Goal: Check status: Check status

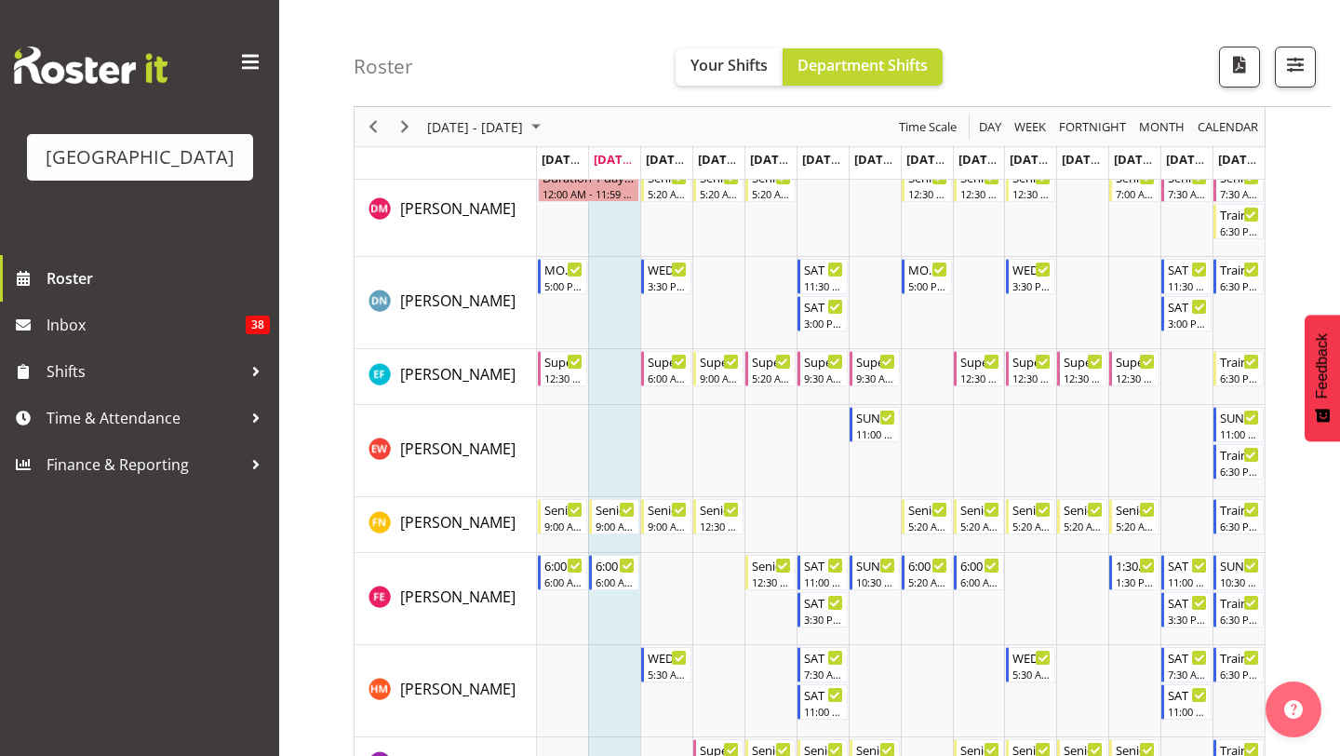
scroll to position [807, 0]
drag, startPoint x: 388, startPoint y: 586, endPoint x: 535, endPoint y: 584, distance: 147.1
click at [535, 584] on div "[PERSON_NAME]" at bounding box center [453, 597] width 168 height 27
click at [872, 579] on div "10:30 AM - 2:30 PM" at bounding box center [876, 579] width 40 height 15
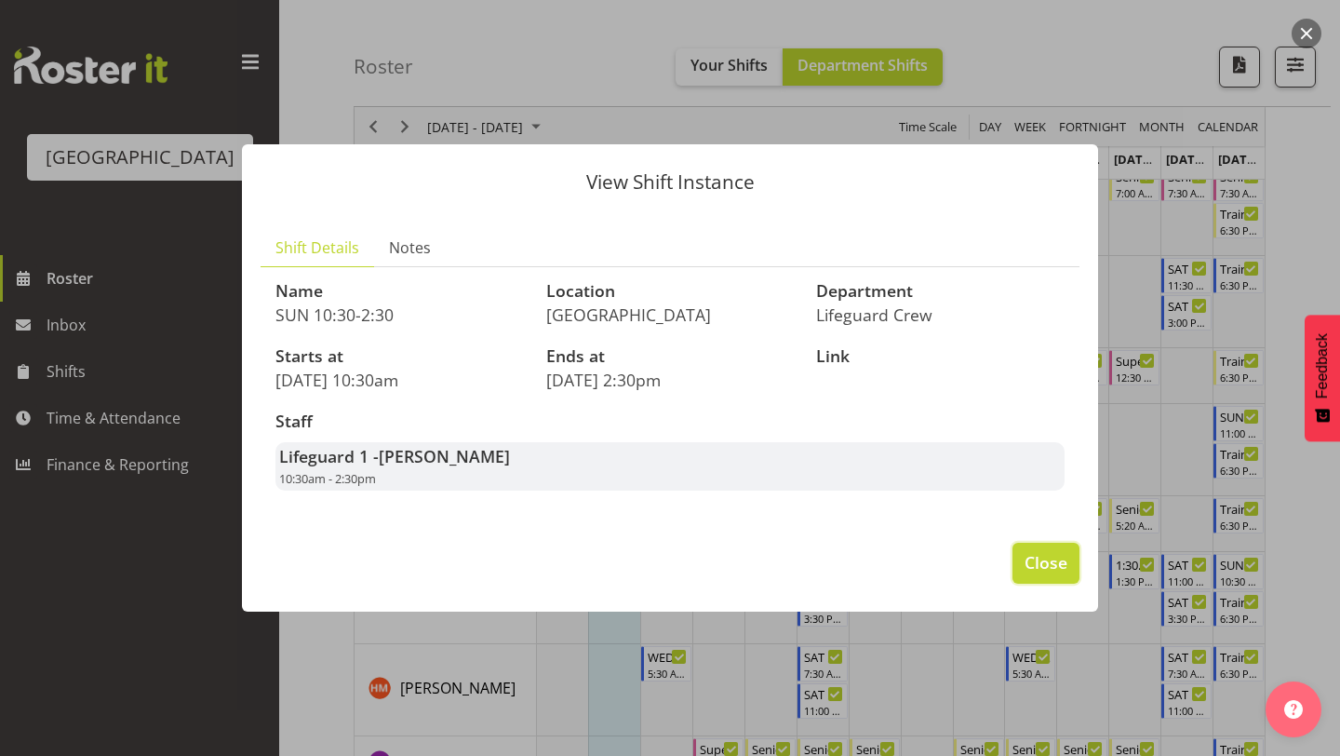
click at [1049, 560] on span "Close" at bounding box center [1046, 562] width 43 height 24
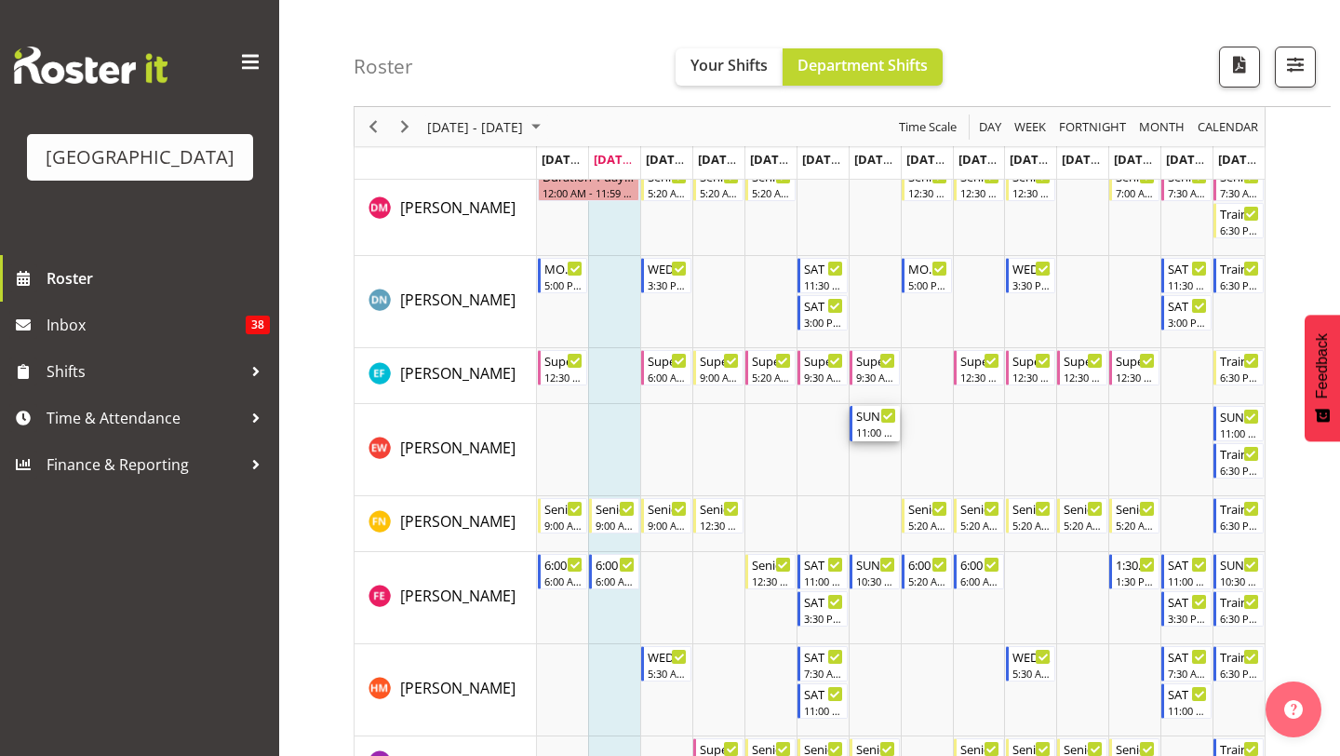
click at [866, 416] on div "SUN 11:00-3:00" at bounding box center [876, 415] width 40 height 19
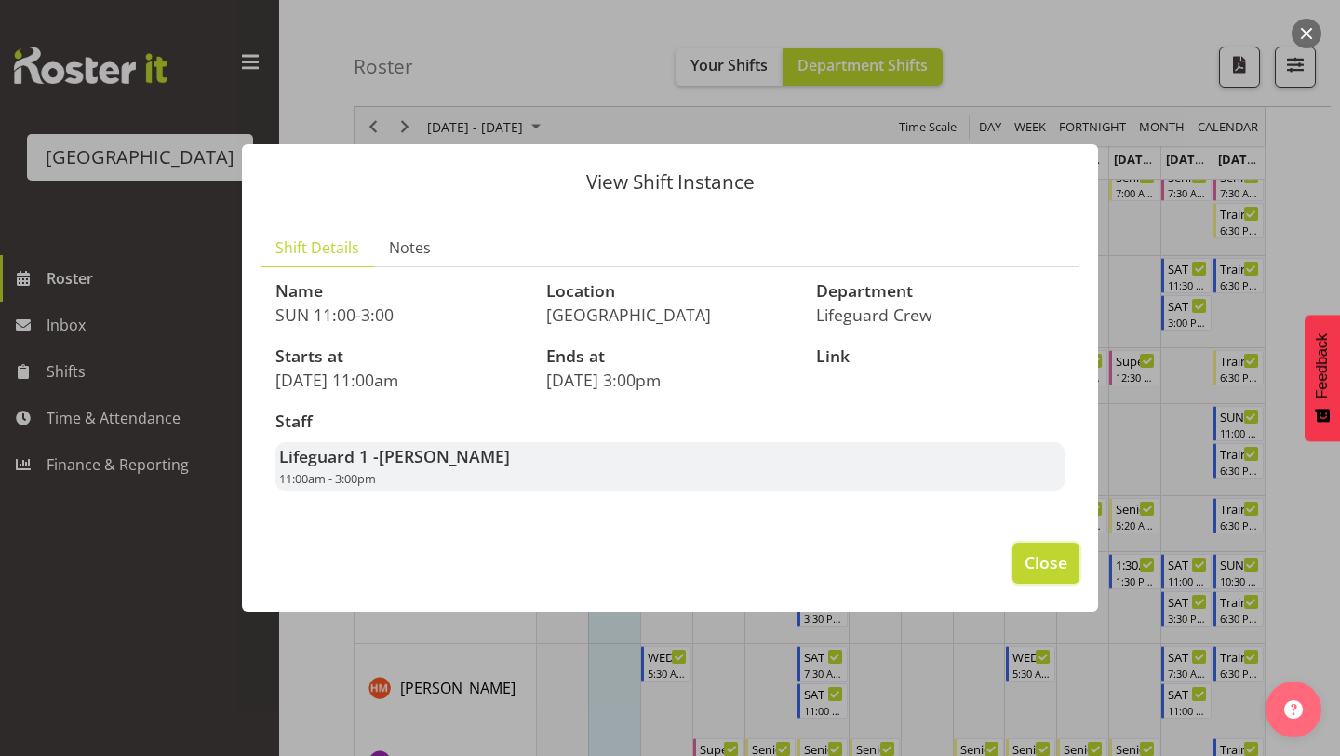
click at [1038, 567] on span "Close" at bounding box center [1046, 562] width 43 height 24
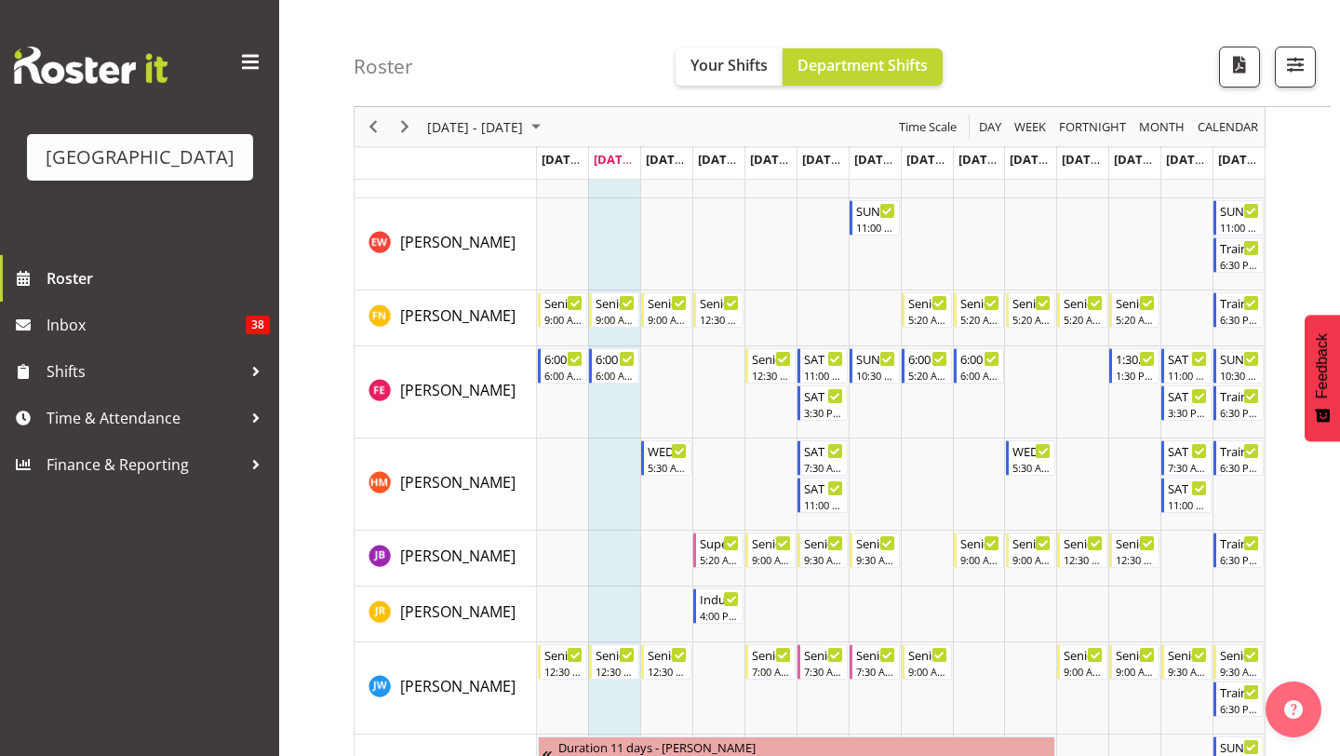
scroll to position [1036, 0]
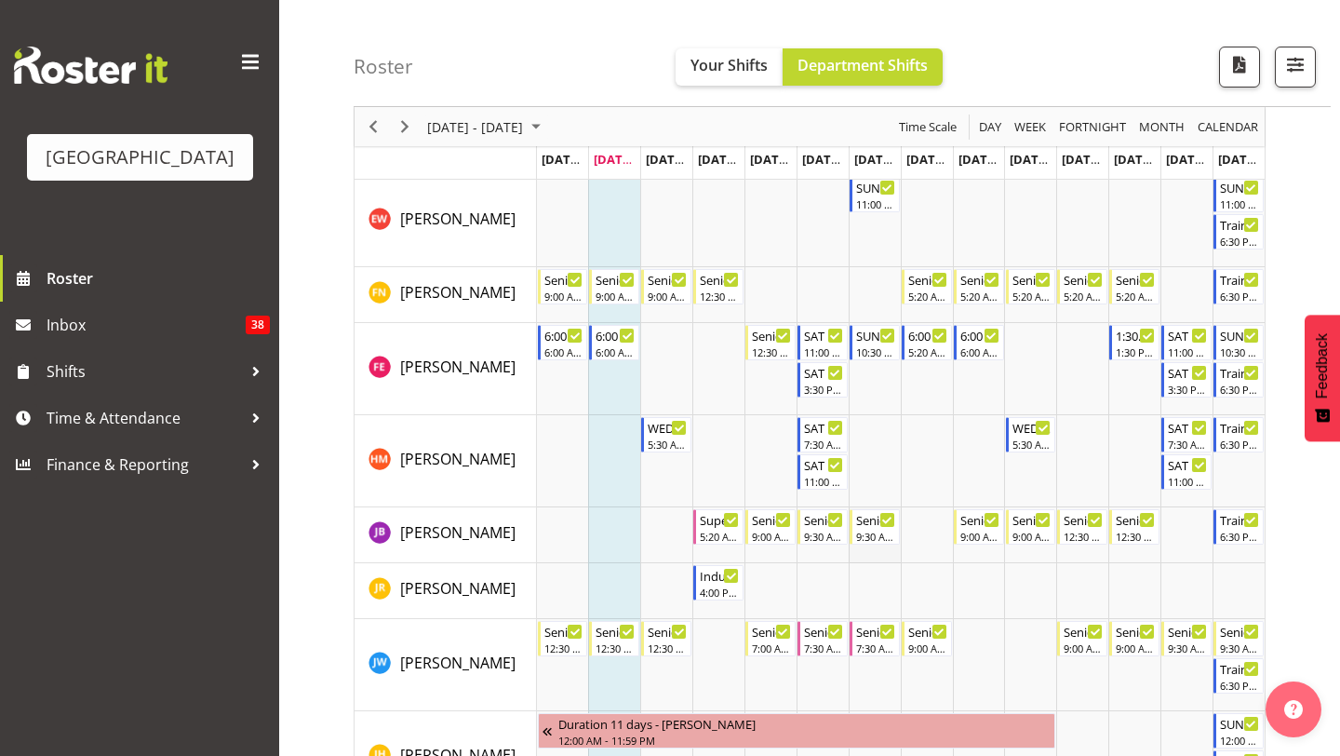
click at [872, 548] on td "Timeline Week of September 2, 2025" at bounding box center [875, 535] width 52 height 56
click at [871, 519] on div "Senior" at bounding box center [876, 518] width 40 height 19
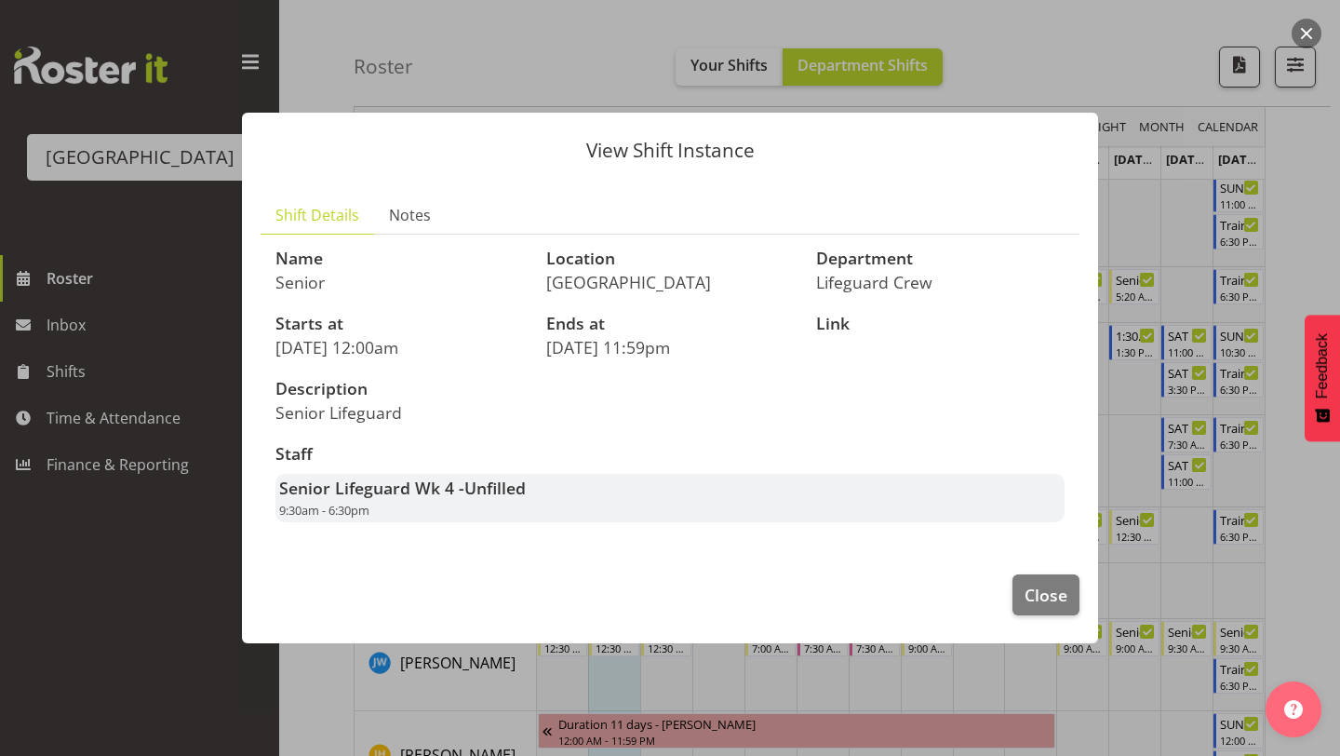
click at [1081, 588] on footer "Close" at bounding box center [670, 599] width 856 height 87
click at [1043, 582] on button "Close" at bounding box center [1046, 594] width 67 height 41
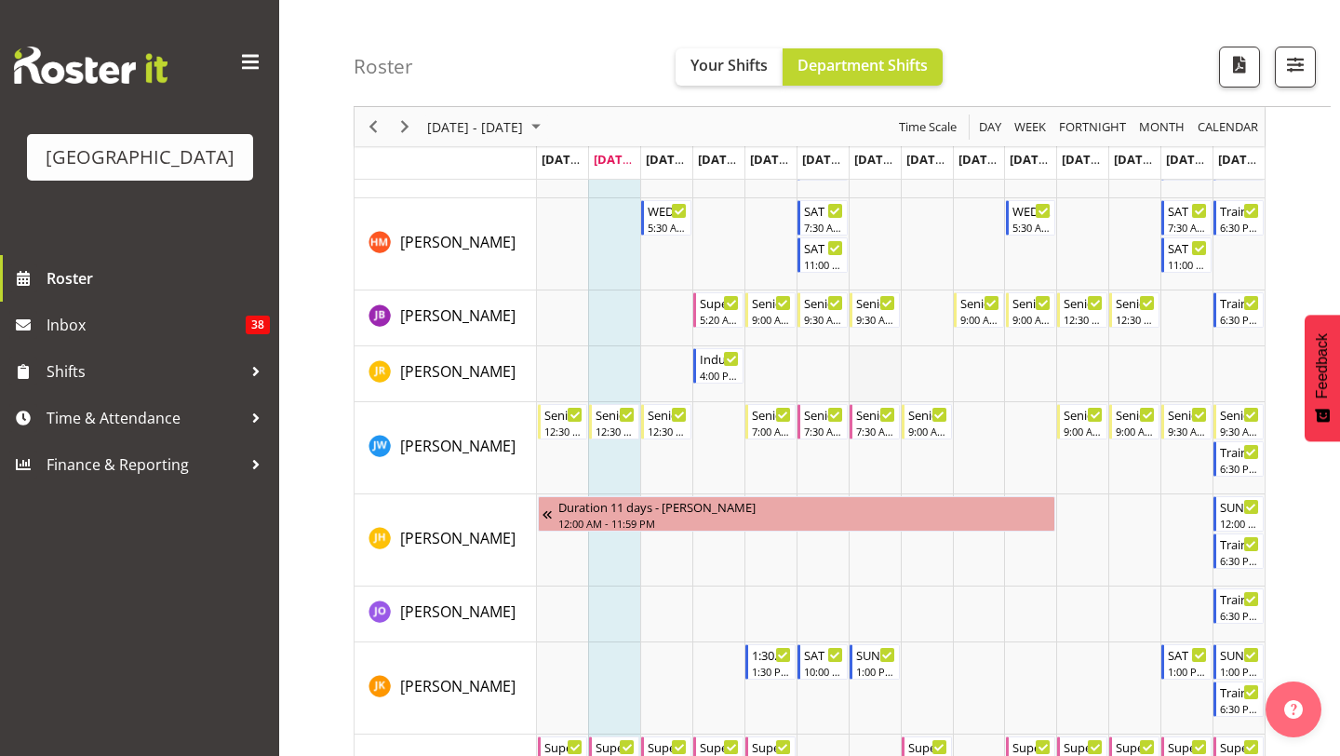
scroll to position [1336, 0]
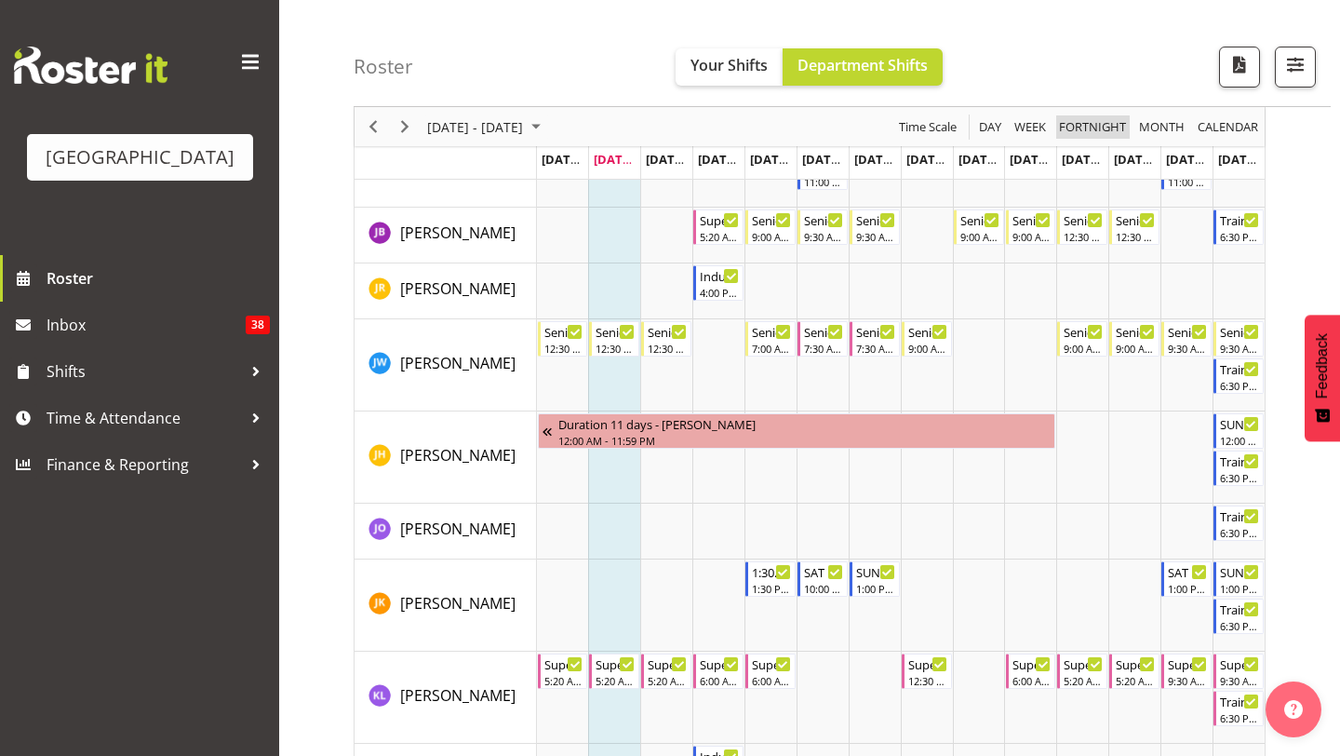
click at [1104, 120] on span "Fortnight" at bounding box center [1092, 126] width 71 height 23
click at [1157, 127] on span "Month" at bounding box center [1161, 126] width 49 height 23
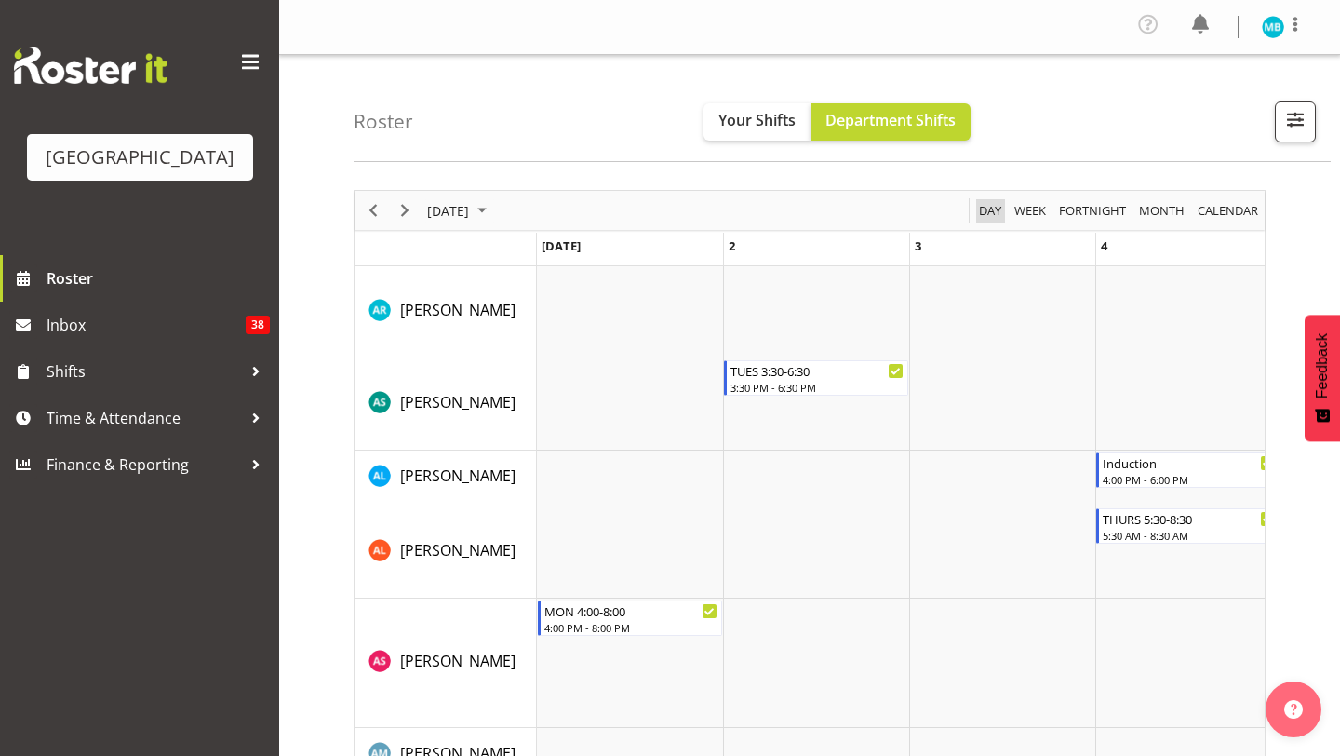
click at [987, 208] on span "Day" at bounding box center [990, 210] width 26 height 23
